Goal: Task Accomplishment & Management: Manage account settings

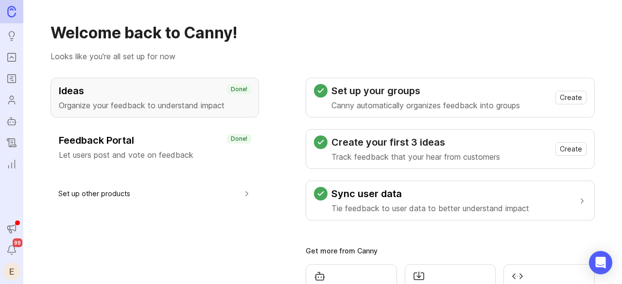
click at [12, 8] on img at bounding box center [11, 11] width 9 height 11
click at [11, 101] on icon "Users" at bounding box center [11, 100] width 11 height 12
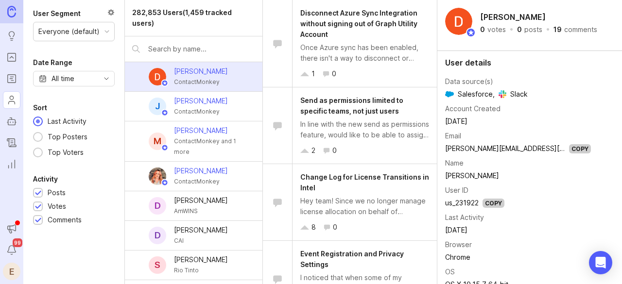
click at [4, 58] on link "Portal" at bounding box center [11, 57] width 17 height 17
